Goal: Download file/media

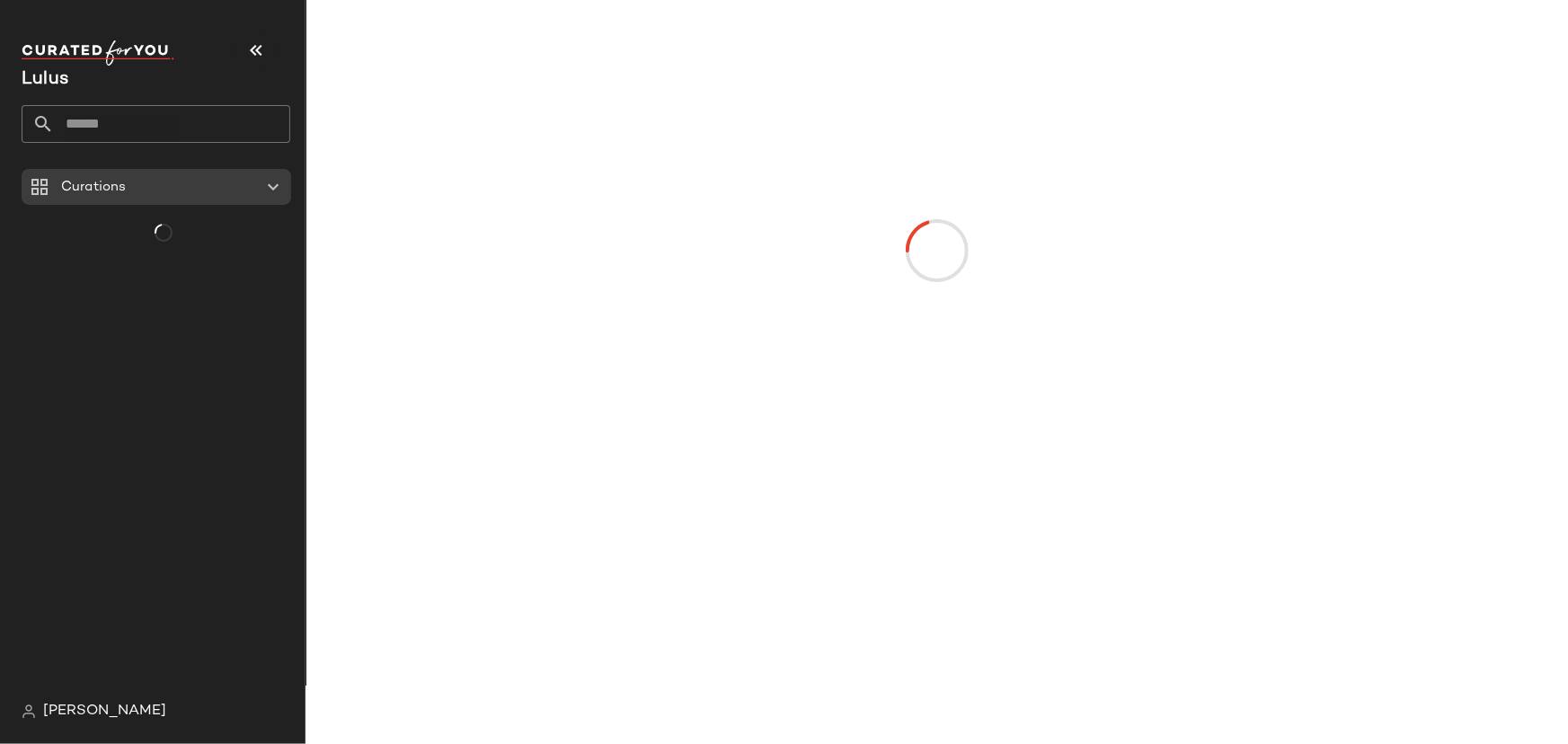
click at [212, 116] on input "text" at bounding box center [171, 124] width 236 height 38
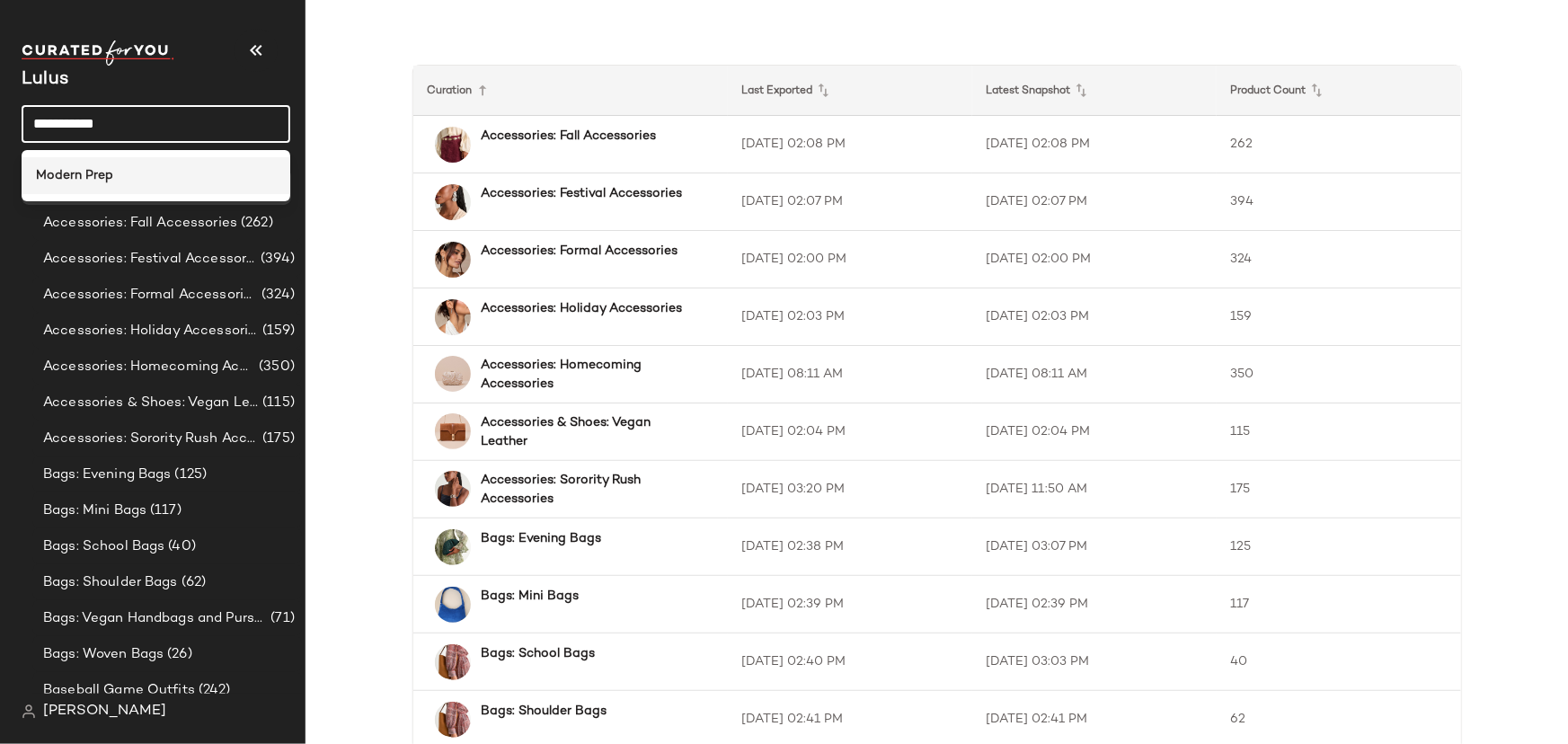
type input "**********"
click at [129, 180] on div "Modern Prep" at bounding box center [155, 175] width 240 height 19
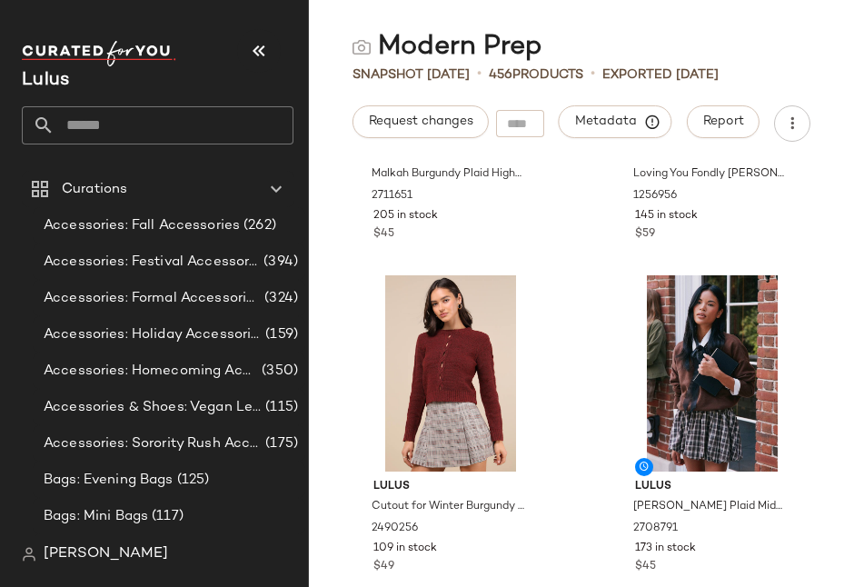
scroll to position [1914, 0]
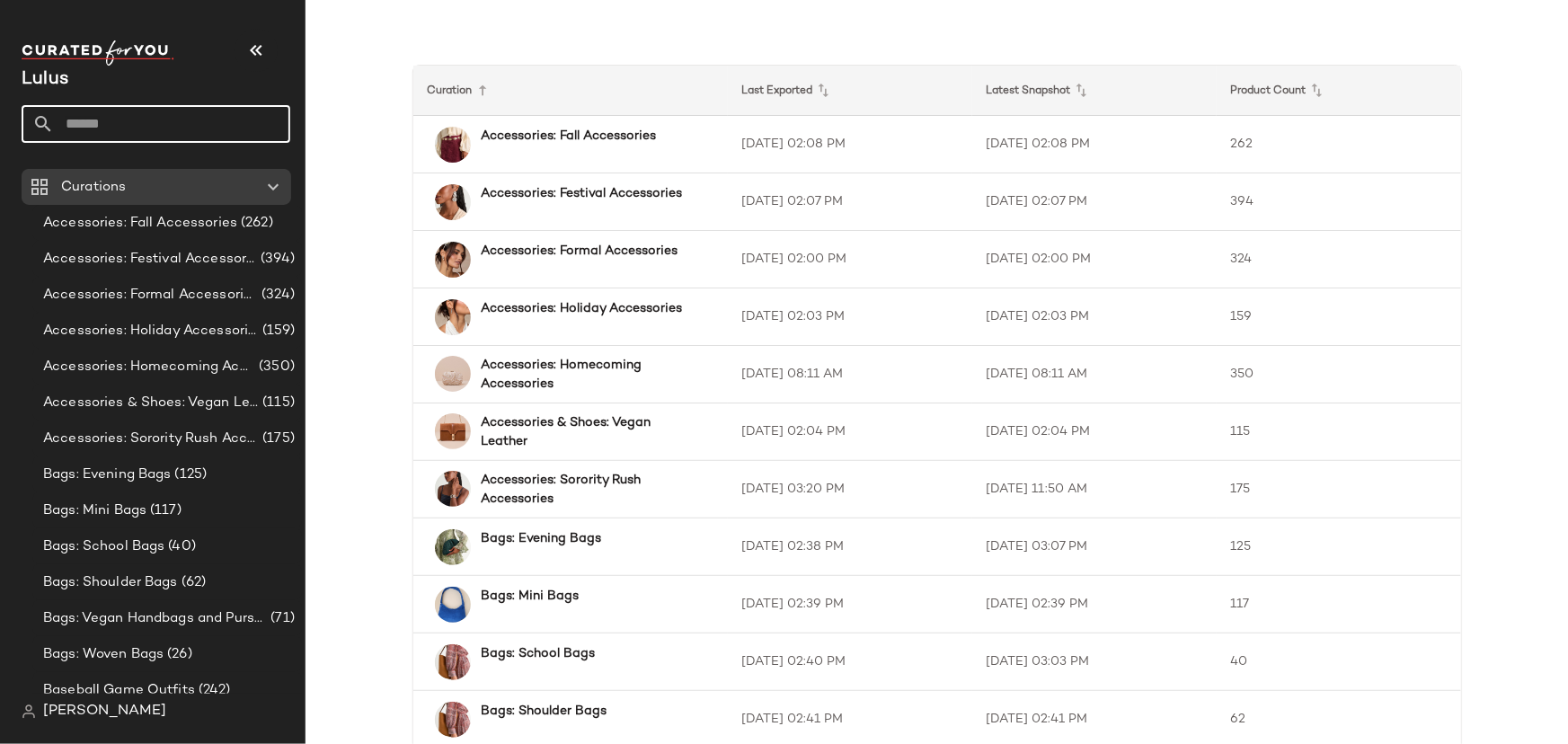
click at [221, 125] on input "text" at bounding box center [171, 124] width 236 height 38
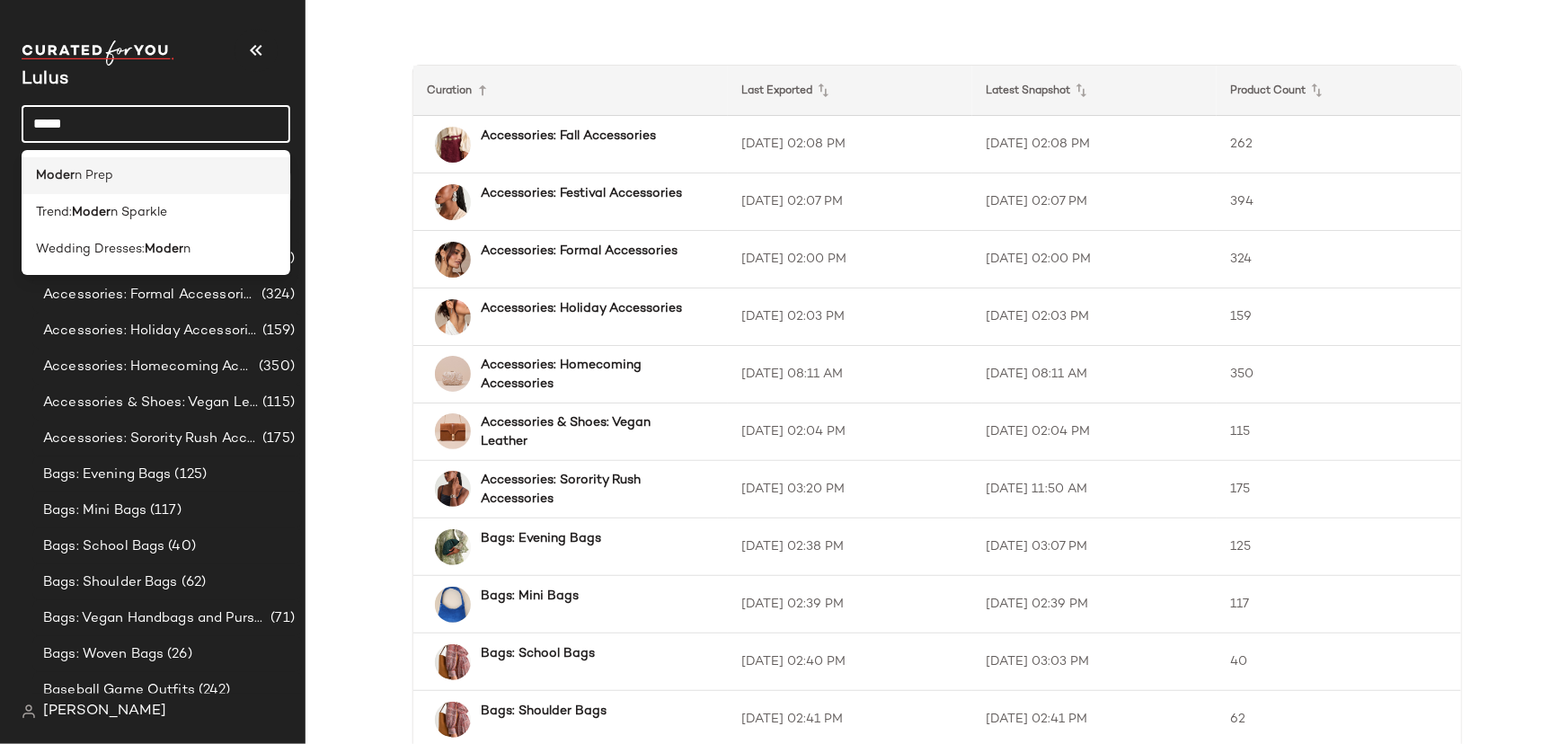
type input "*****"
click at [185, 168] on div "Moder n Prep" at bounding box center [155, 175] width 240 height 19
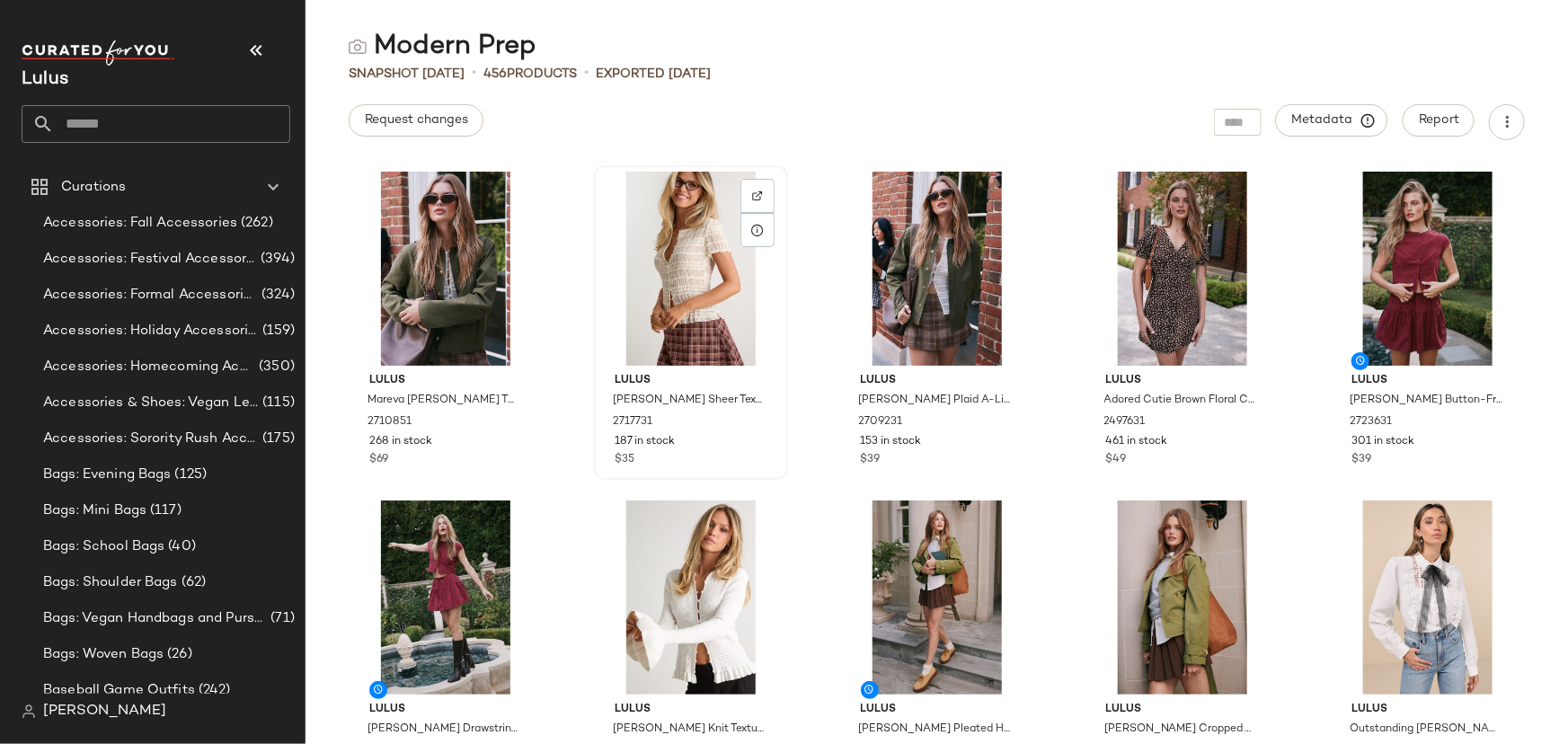
click at [635, 448] on span "187 in stock" at bounding box center [644, 442] width 60 height 16
click at [633, 425] on span "2717731" at bounding box center [632, 422] width 40 height 16
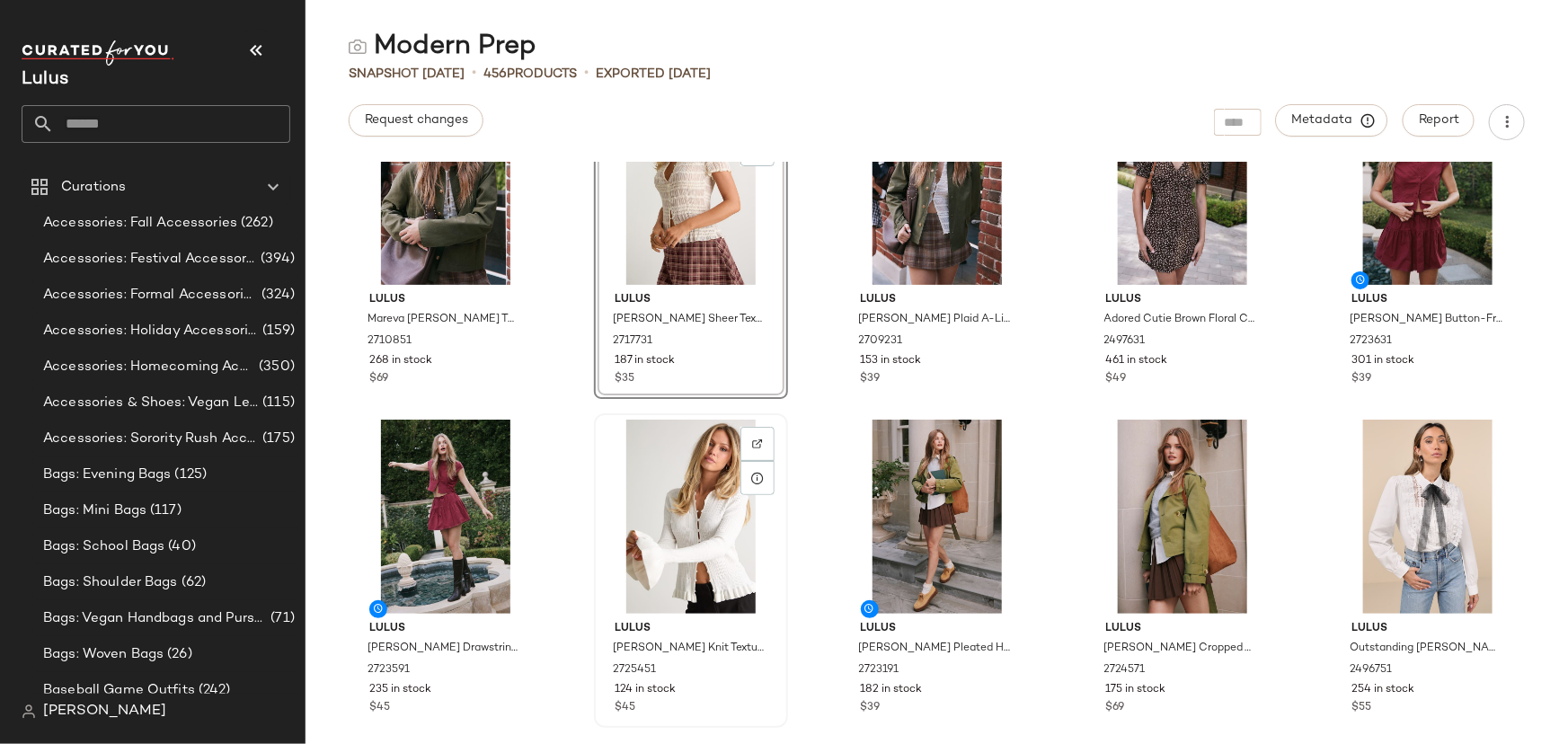
click at [620, 657] on div "Lulus [PERSON_NAME] Knit Textured Cardigan Sweater Top 2725451 124 in stock $45" at bounding box center [691, 665] width 181 height 103
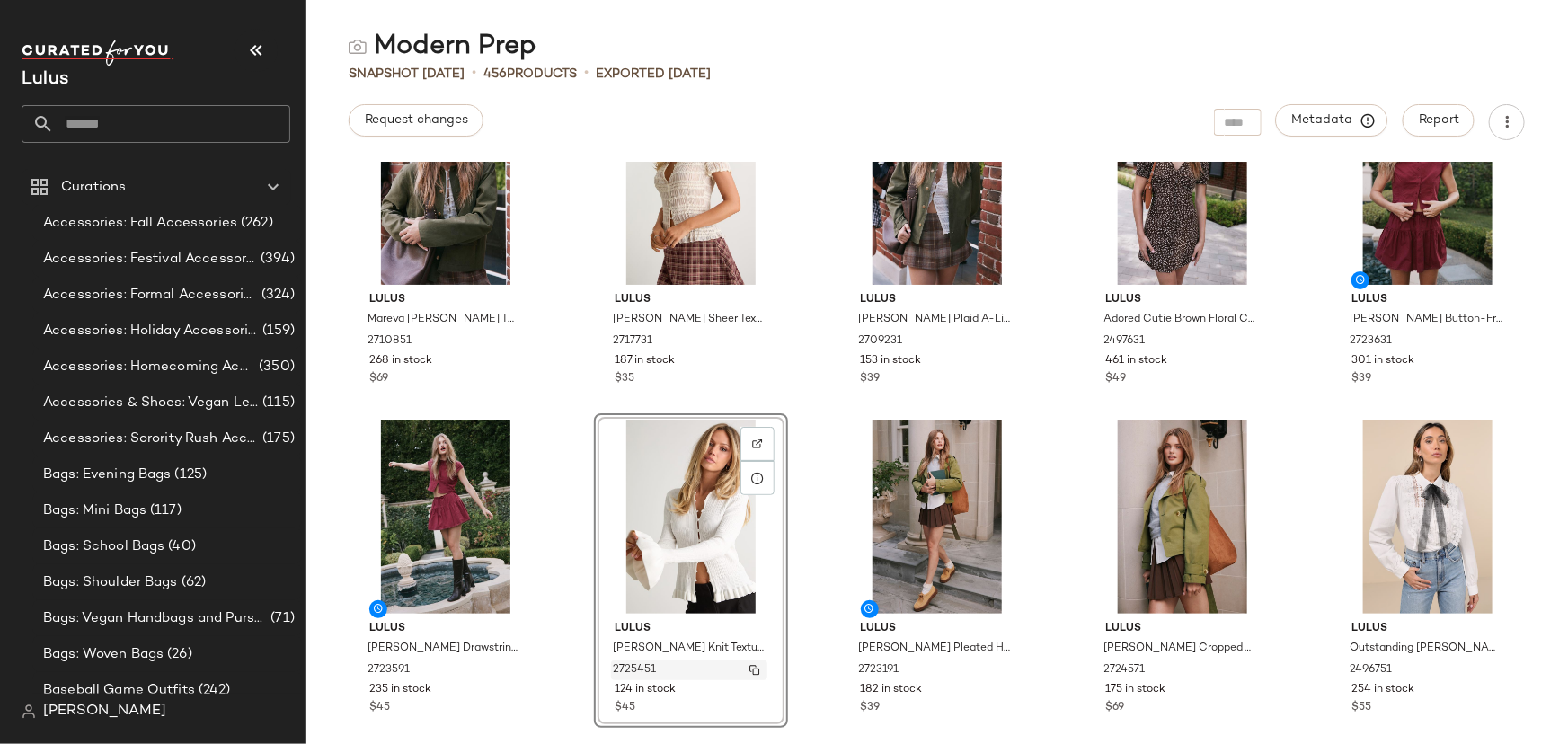
click at [628, 666] on span "2725451" at bounding box center [634, 670] width 44 height 16
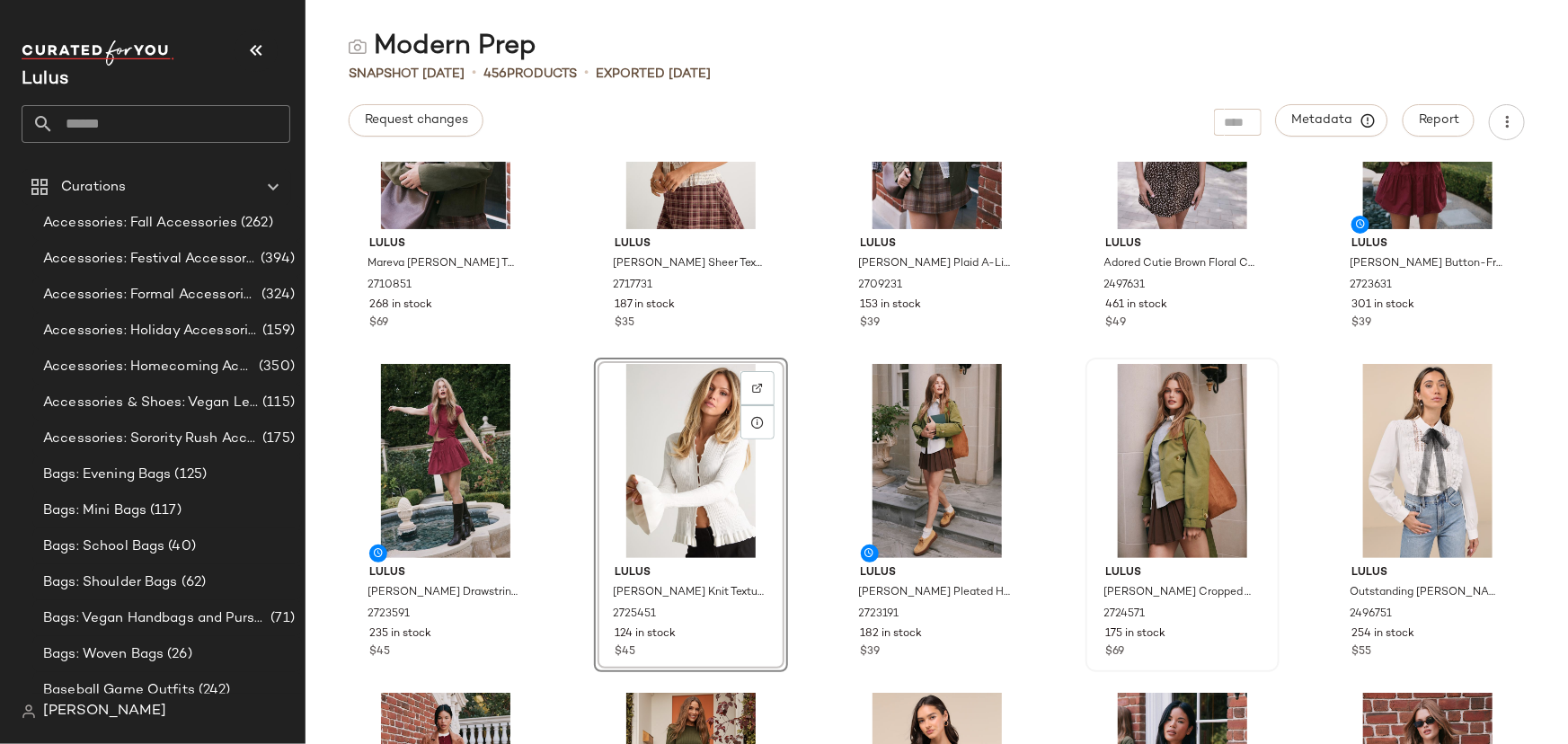
scroll to position [162, 0]
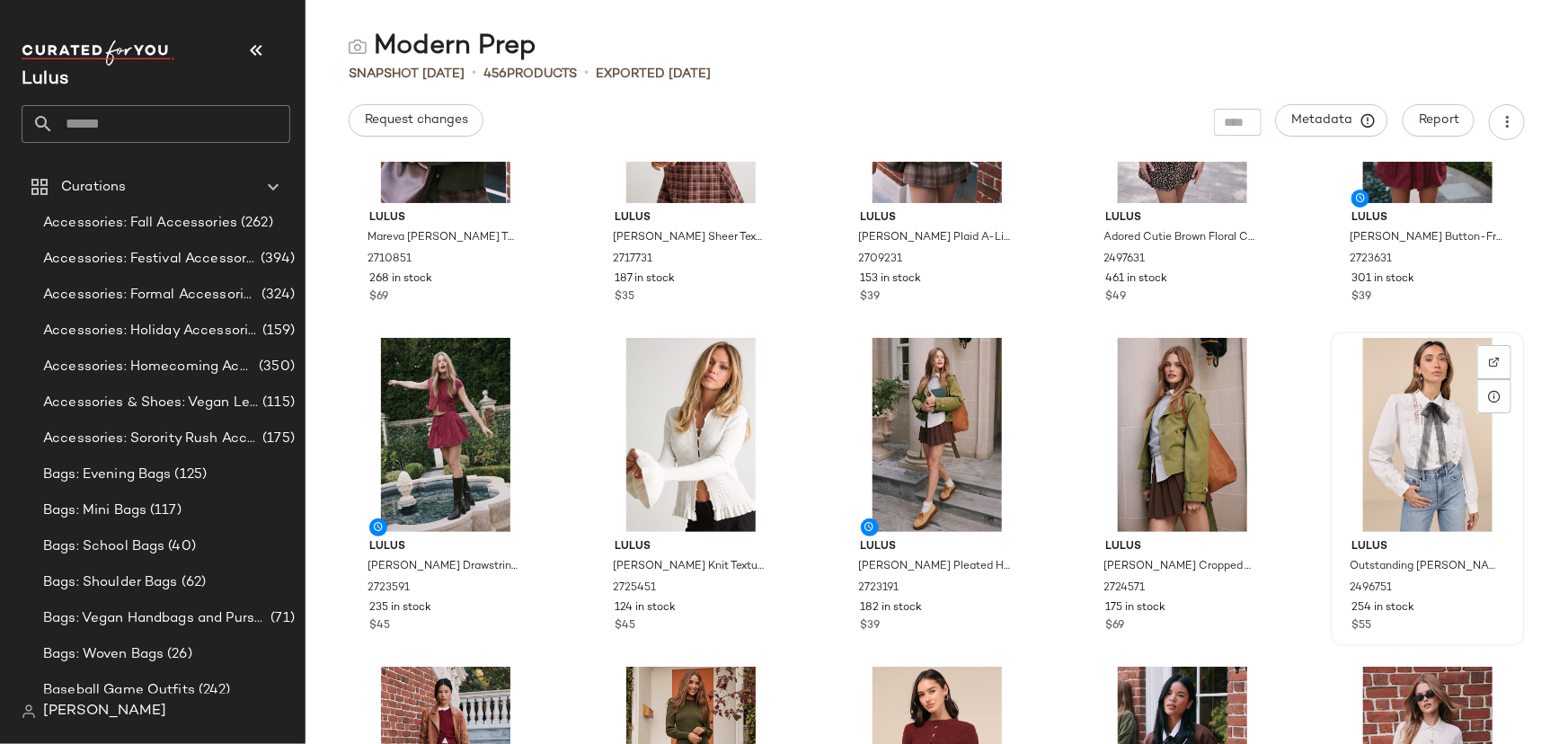
click at [1366, 601] on span "254 in stock" at bounding box center [1383, 608] width 63 height 16
click at [1349, 581] on span "2496751" at bounding box center [1370, 589] width 43 height 16
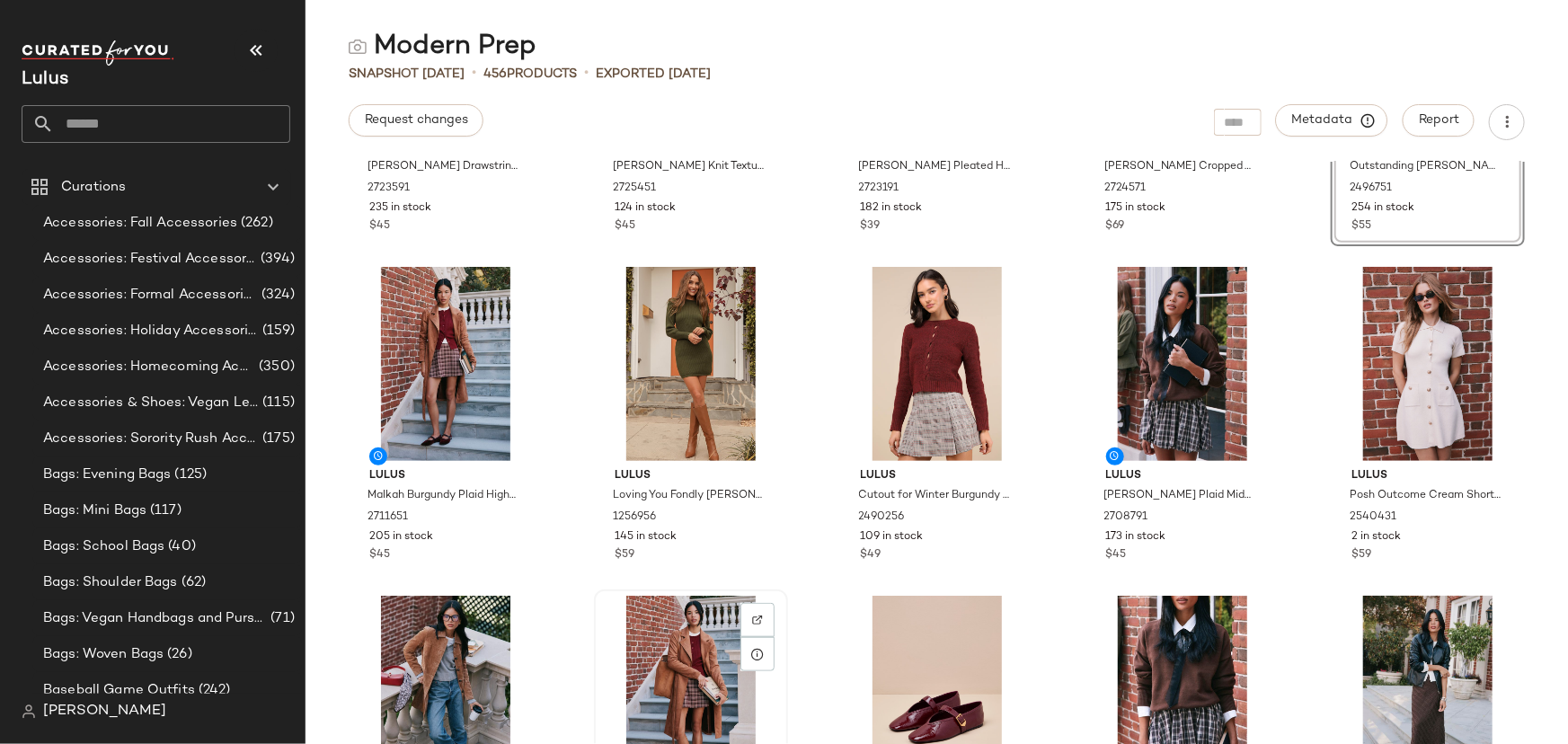
scroll to position [586, 0]
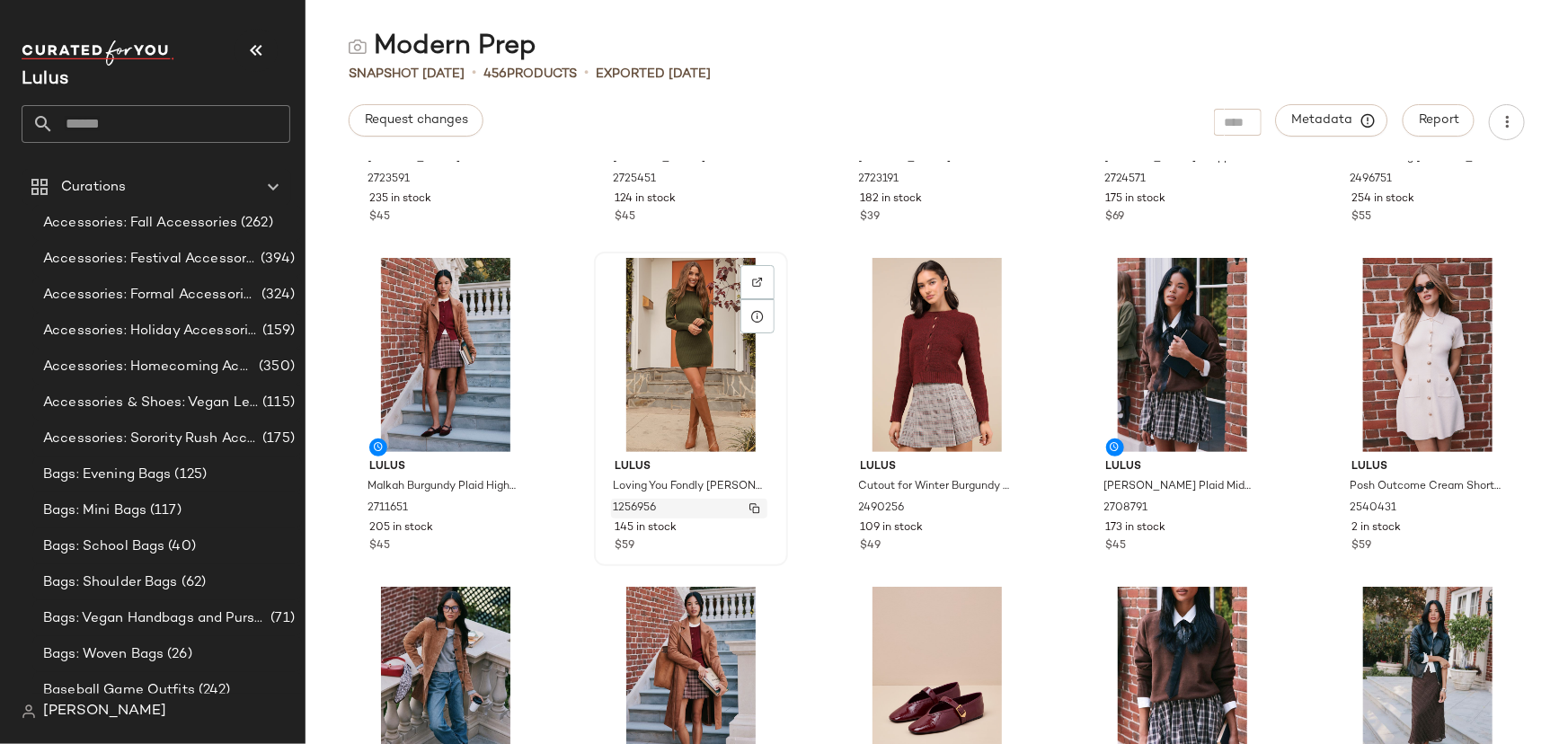
click at [630, 508] on span "1256956" at bounding box center [634, 509] width 44 height 16
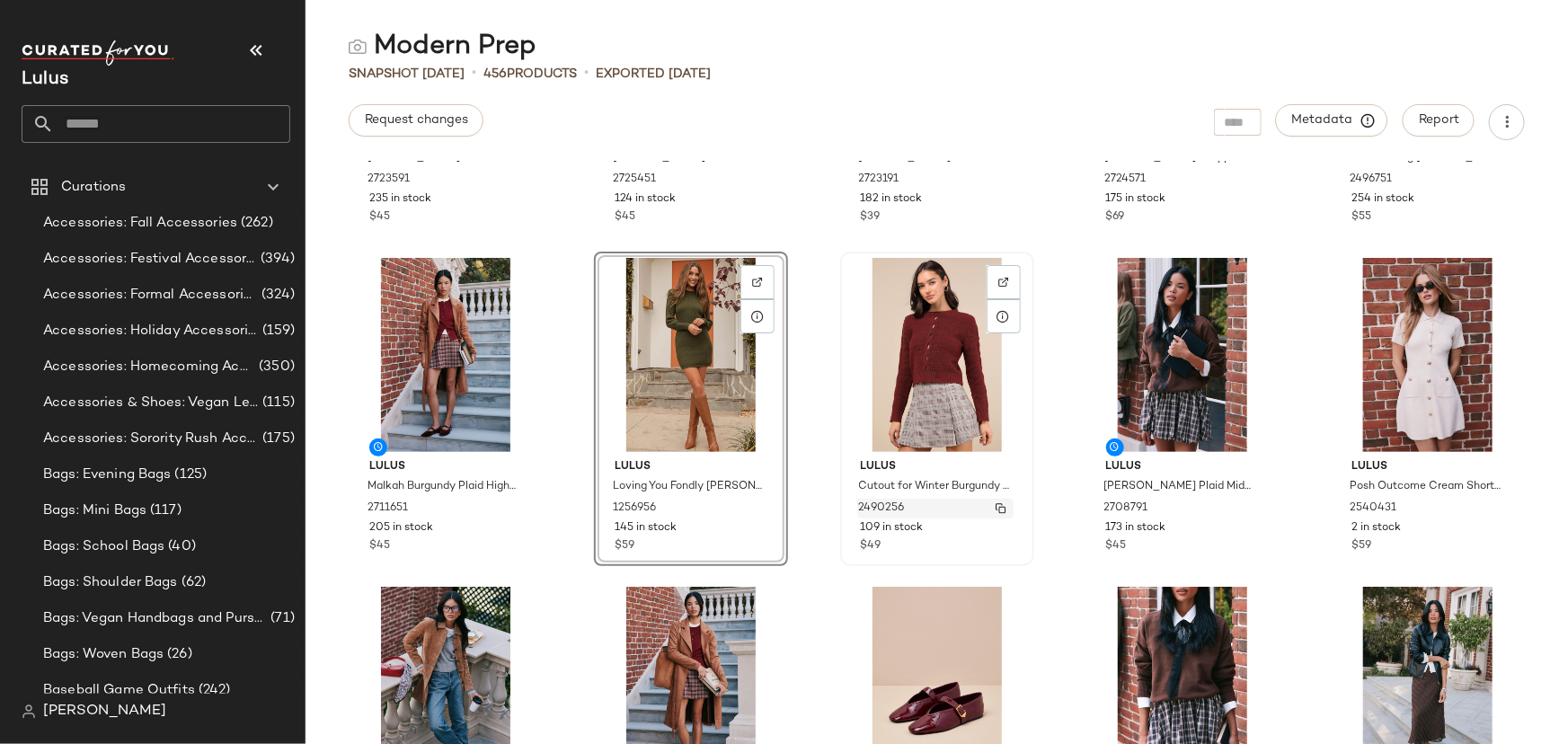
click at [887, 508] on span "2490256" at bounding box center [881, 509] width 46 height 16
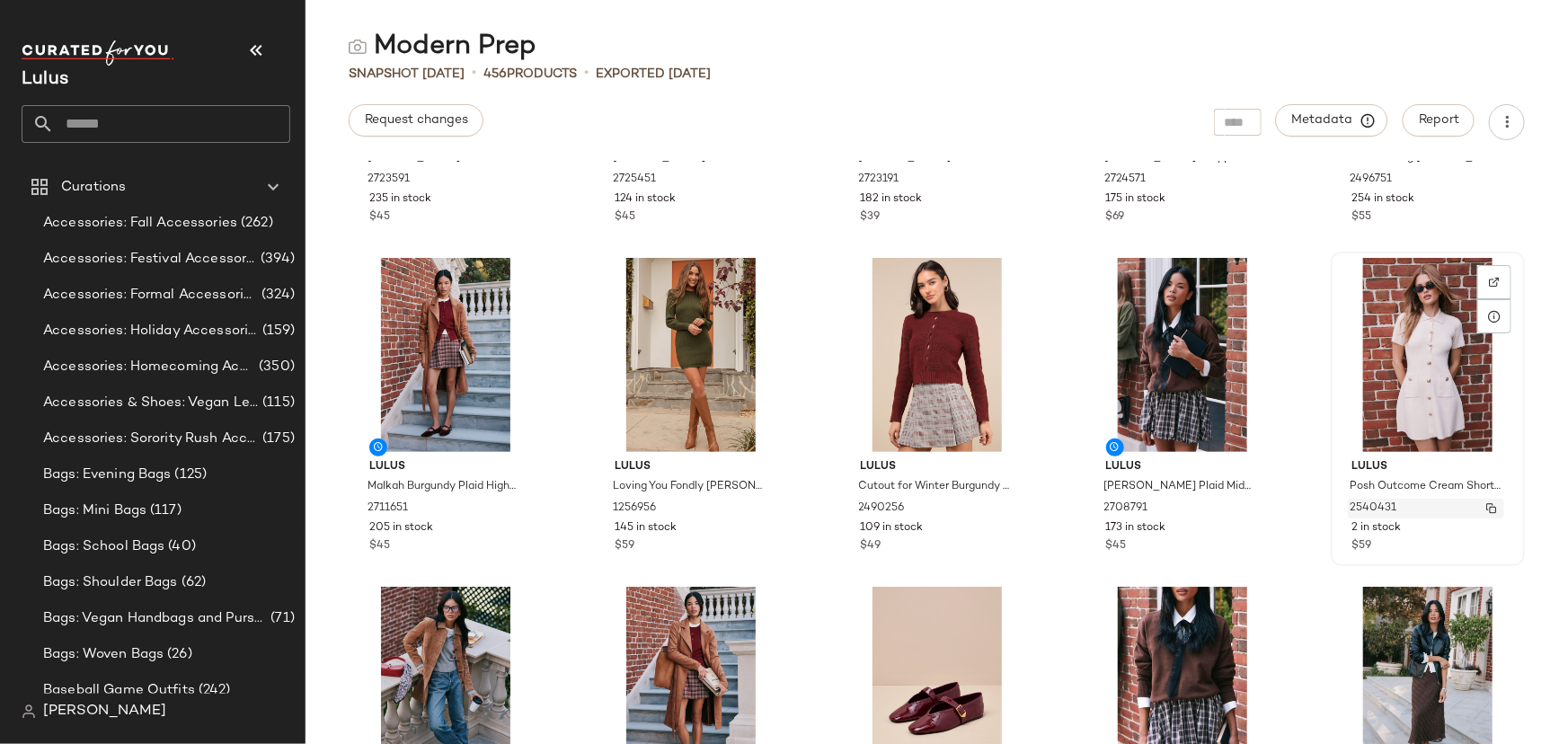
click at [1352, 508] on span "2540431" at bounding box center [1372, 509] width 46 height 16
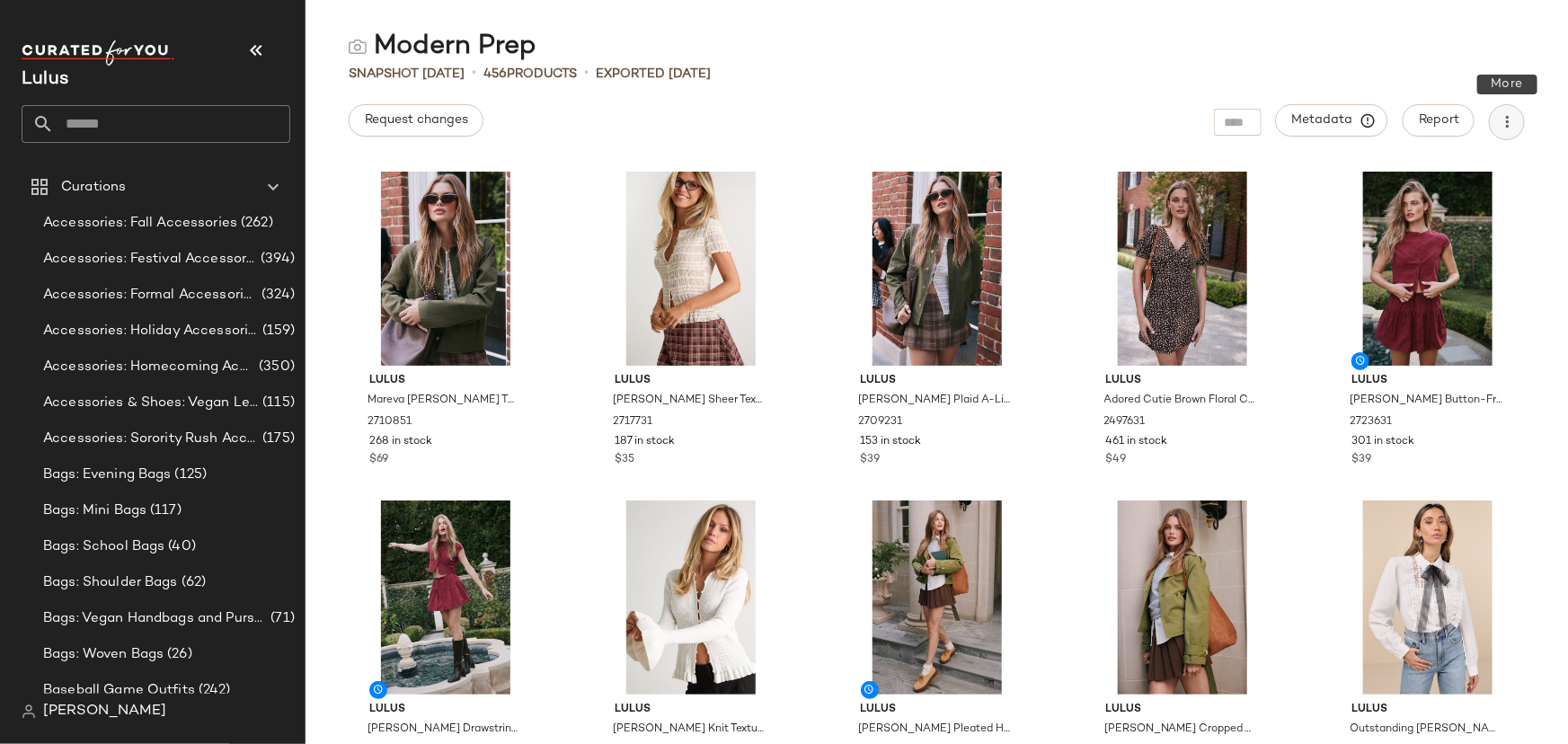
click at [1509, 118] on icon "button" at bounding box center [1507, 122] width 18 height 18
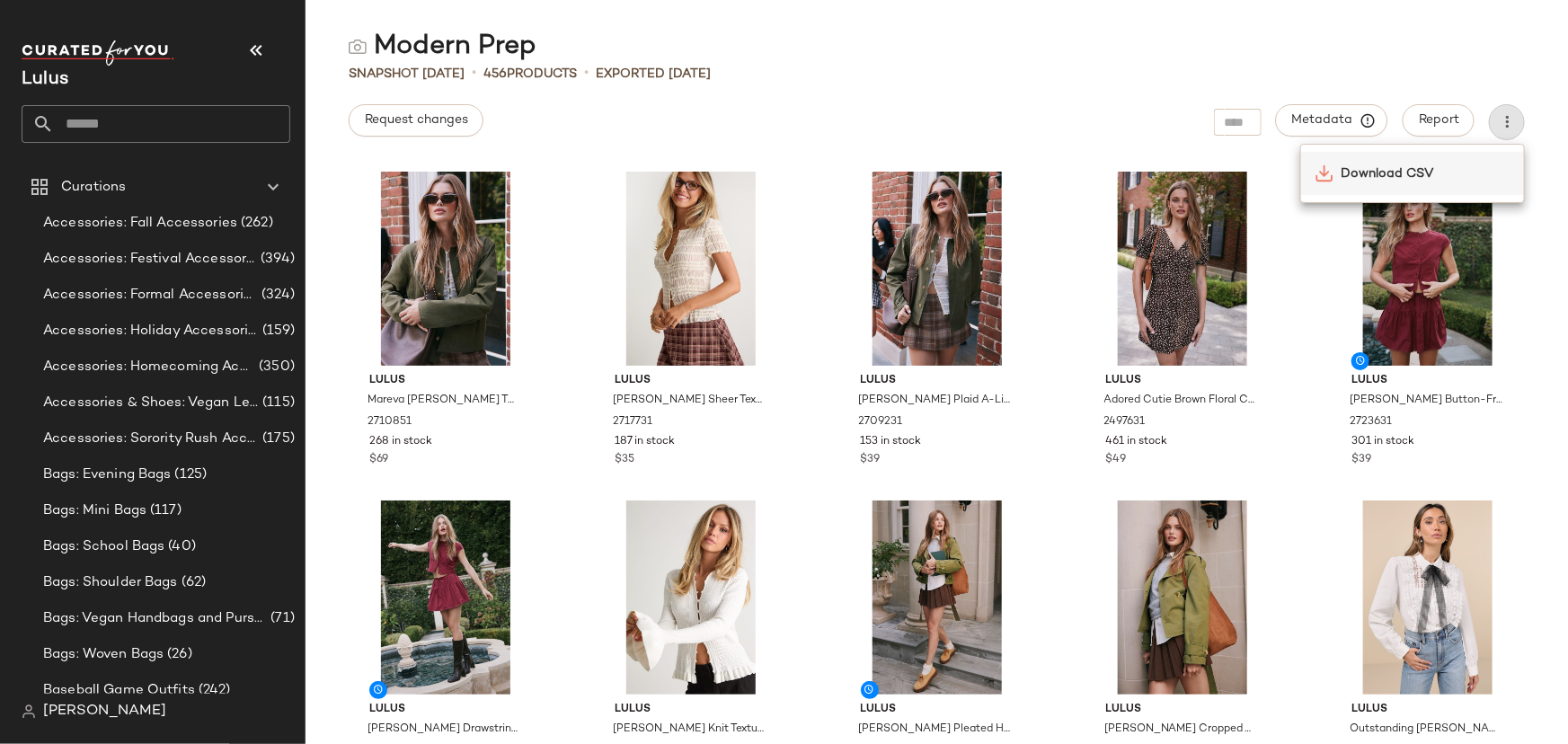
click at [1421, 186] on div "Download CSV" at bounding box center [1412, 174] width 223 height 44
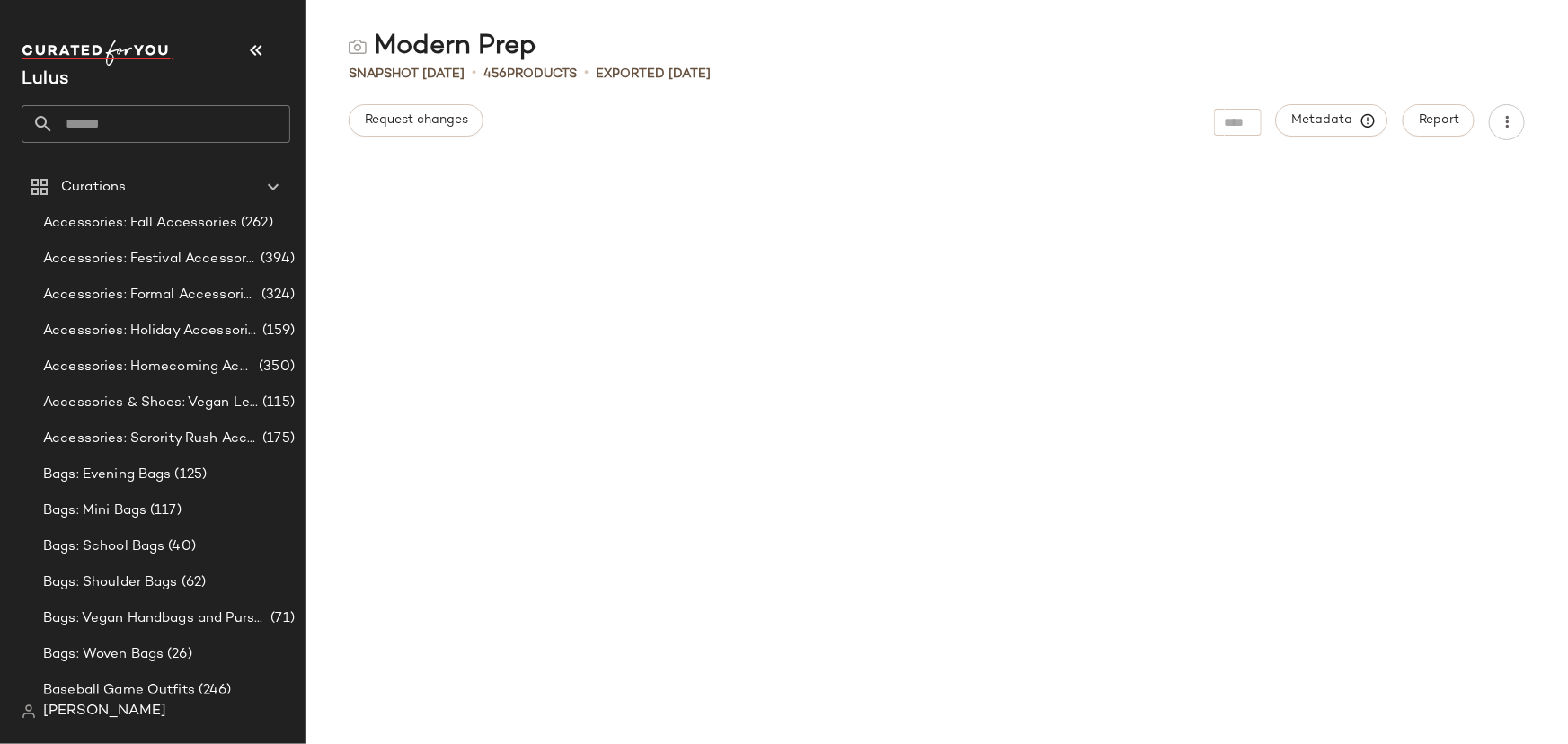
scroll to position [672, 0]
